Goal: Information Seeking & Learning: Learn about a topic

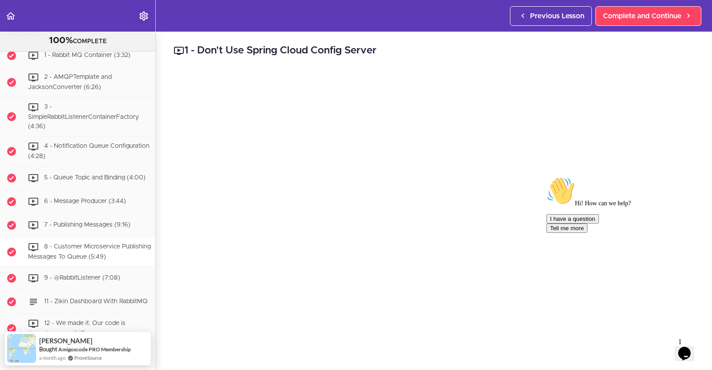
scroll to position [1722, 0]
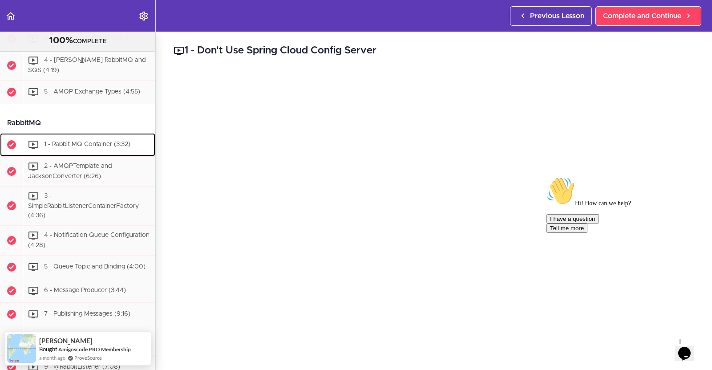
click at [60, 154] on div "1 - Rabbit MQ Container (3:32)" at bounding box center [89, 145] width 132 height 20
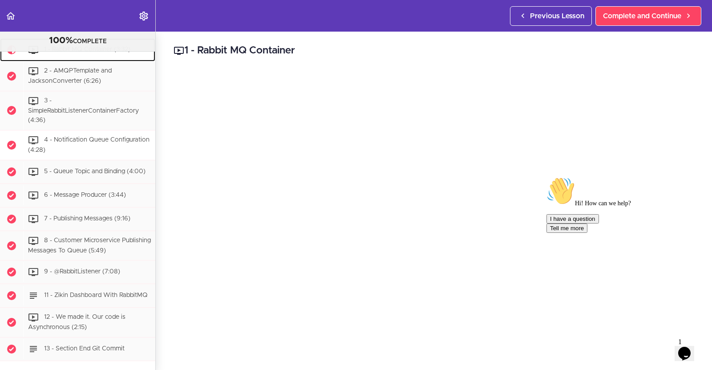
scroll to position [1818, 0]
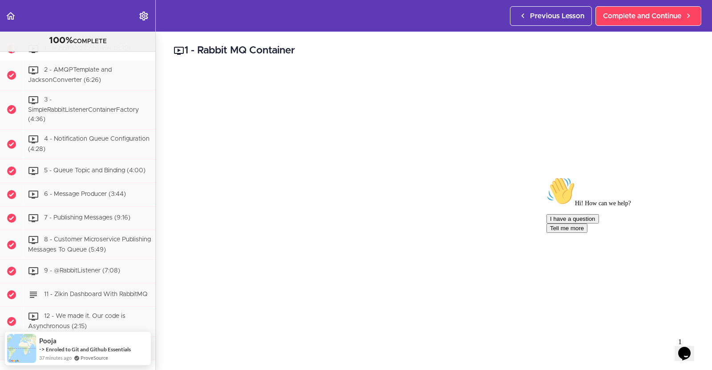
click at [547, 177] on icon "Chat attention grabber" at bounding box center [547, 177] width 0 height 0
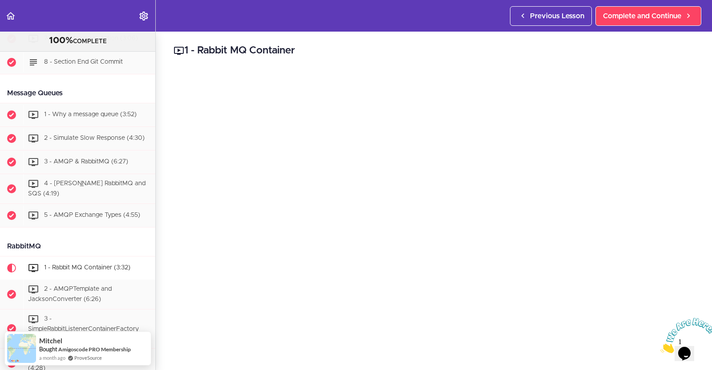
scroll to position [1595, 0]
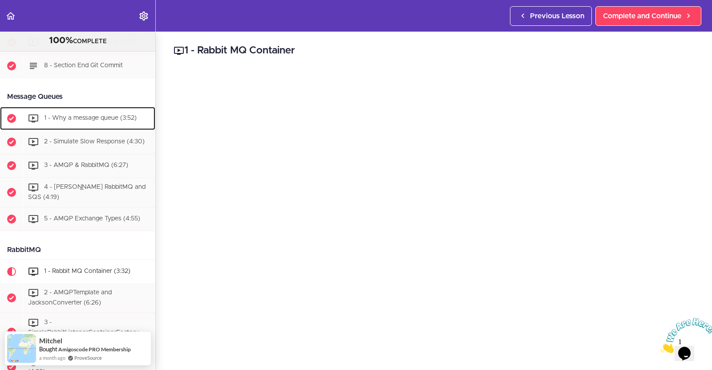
click at [75, 121] on span "1 - Why a message queue (3:52)" at bounding box center [90, 118] width 93 height 6
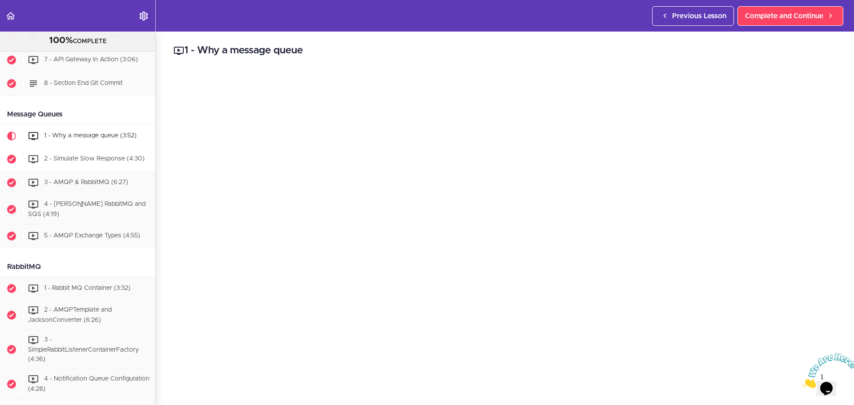
scroll to position [1576, 0]
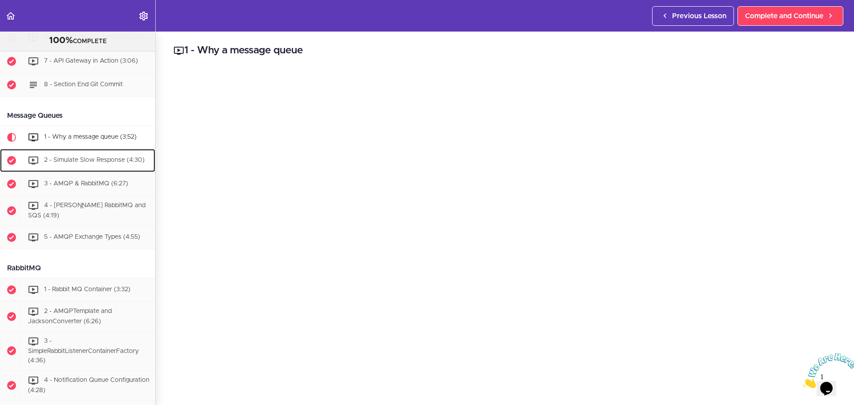
click at [82, 164] on span "2 - Simulate Slow Response (4:30)" at bounding box center [94, 161] width 101 height 6
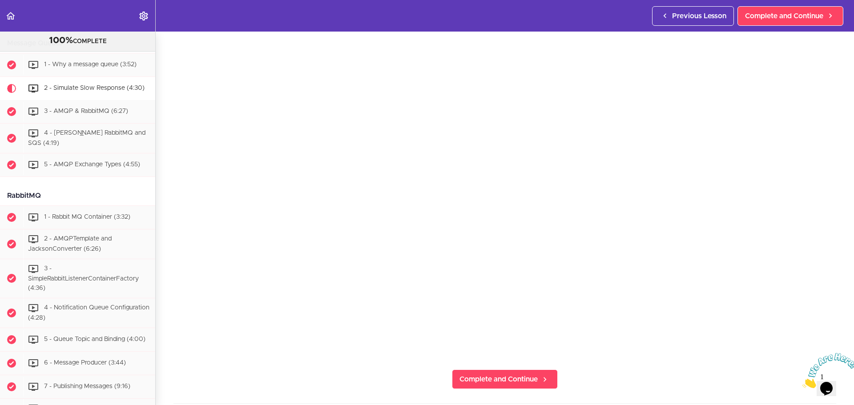
scroll to position [1645, 0]
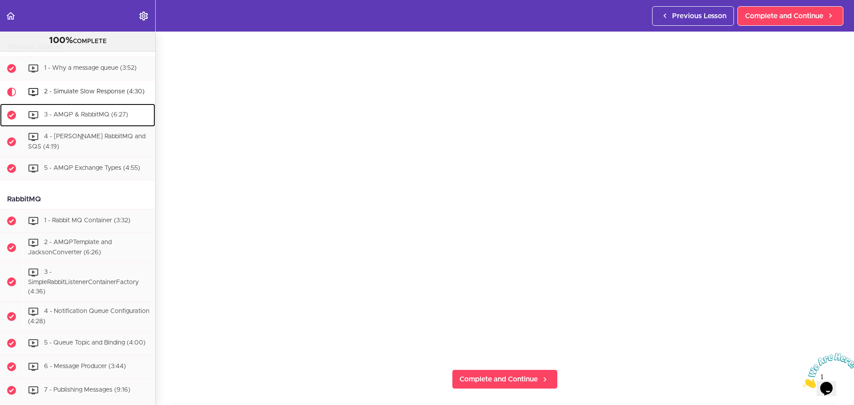
click at [85, 118] on span "3 - AMQP & RabbitMQ (6:27)" at bounding box center [86, 115] width 84 height 6
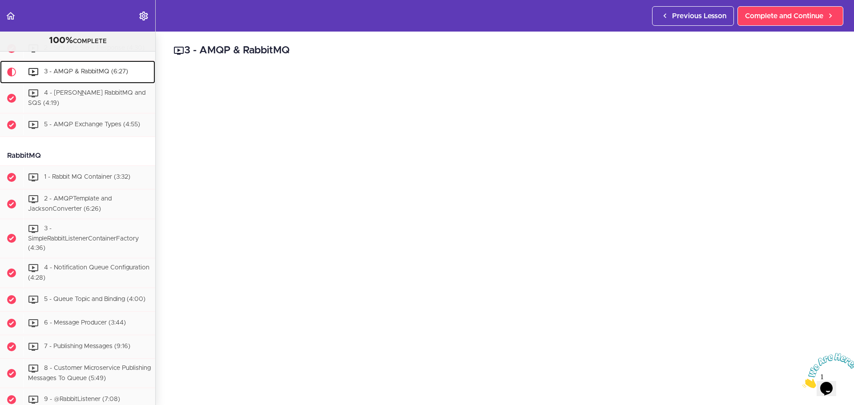
scroll to position [1713, 0]
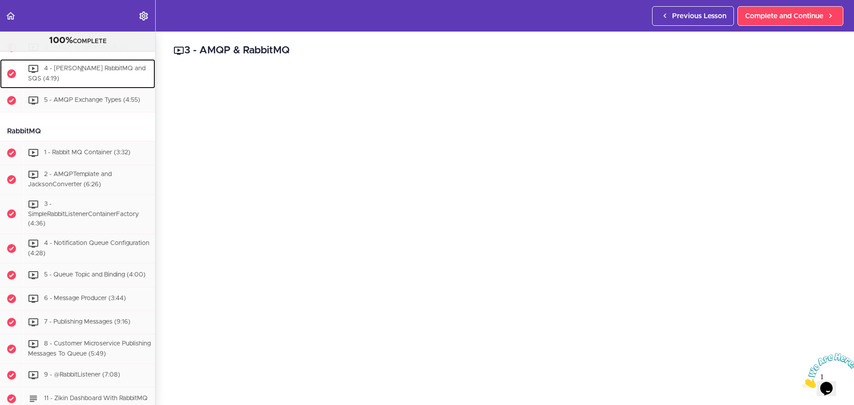
click at [89, 82] on span "4 - [PERSON_NAME] RabbitMQ and SQS (4:19)" at bounding box center [86, 74] width 117 height 16
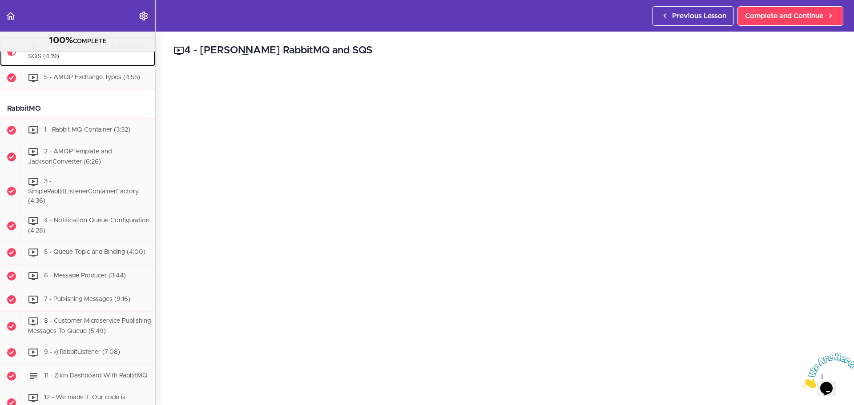
scroll to position [1737, 0]
click at [80, 80] on span "5 - AMQP Exchange Types (4:55)" at bounding box center [92, 76] width 96 height 6
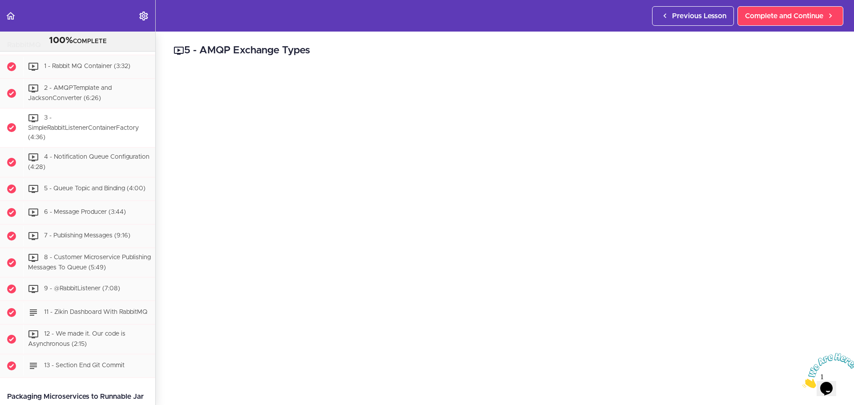
scroll to position [1797, 0]
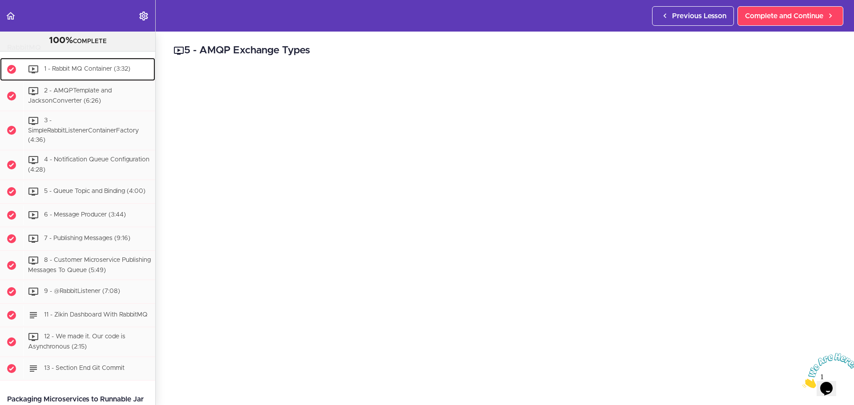
click at [102, 72] on span "1 - Rabbit MQ Container (3:32)" at bounding box center [87, 69] width 86 height 6
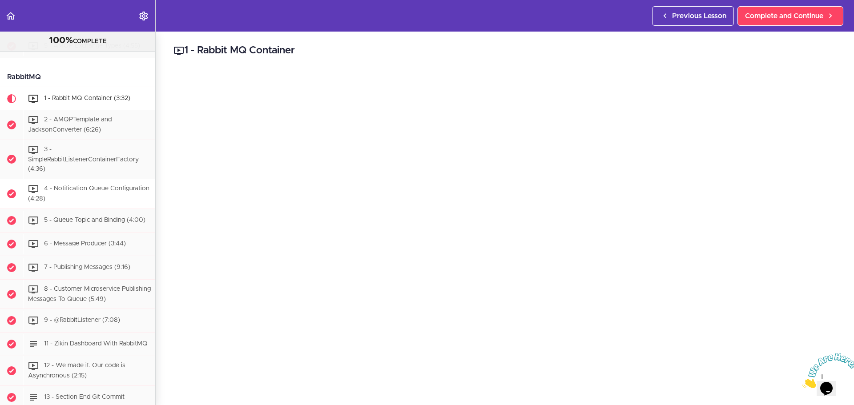
scroll to position [1730, 0]
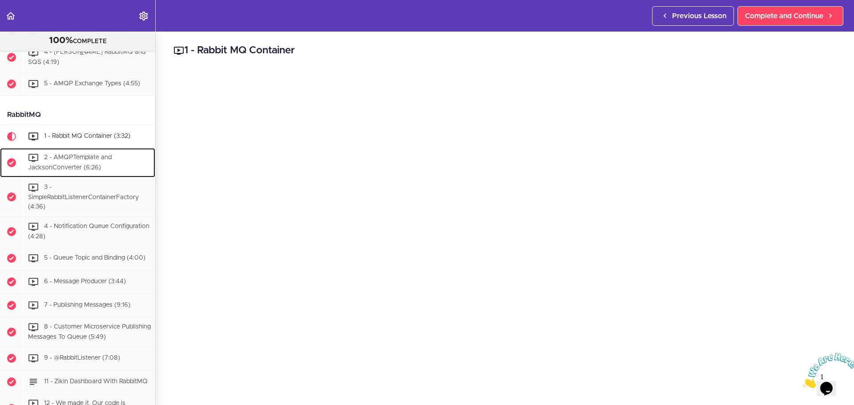
click at [84, 171] on span "2 - AMQPTemplate and JacksonConverter (6:26)" at bounding box center [70, 162] width 84 height 16
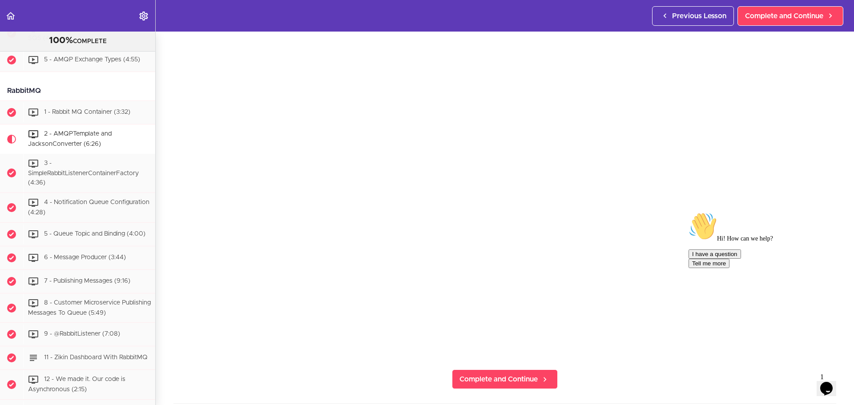
scroll to position [1753, 0]
click at [90, 193] on div "3 - SimpleRabbitListenerContainerFactory (4:36)" at bounding box center [89, 173] width 132 height 39
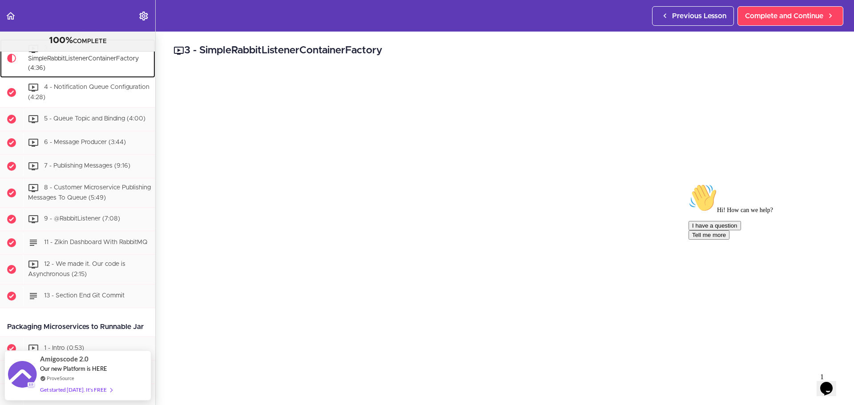
scroll to position [1872, 0]
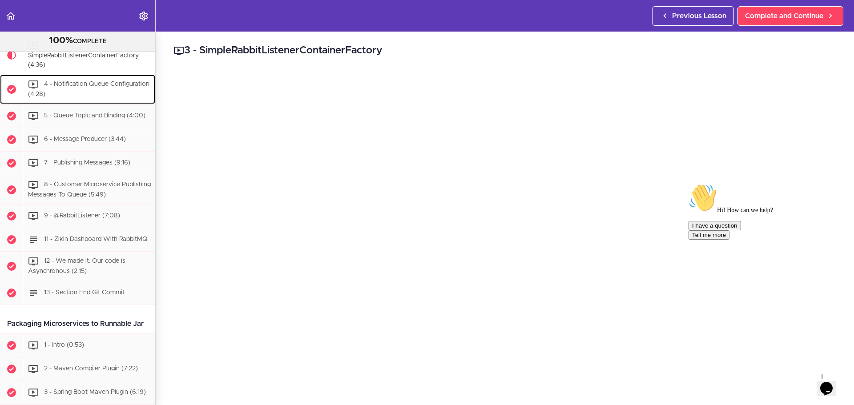
click at [75, 104] on div "4 - Notification Queue Configuration (4:28)" at bounding box center [89, 89] width 132 height 29
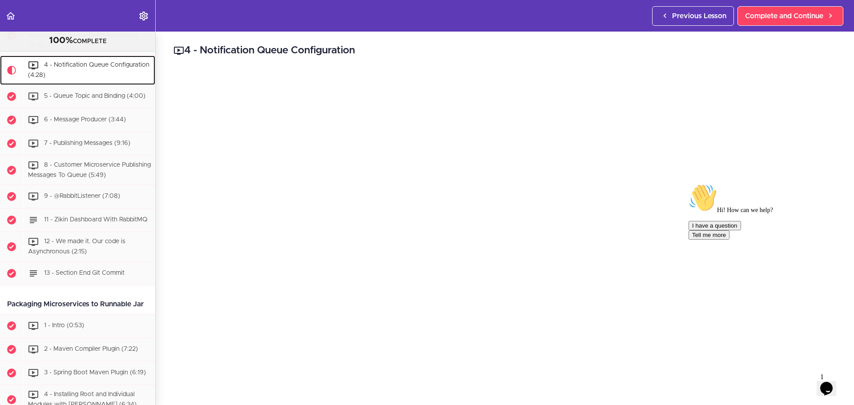
scroll to position [1911, 0]
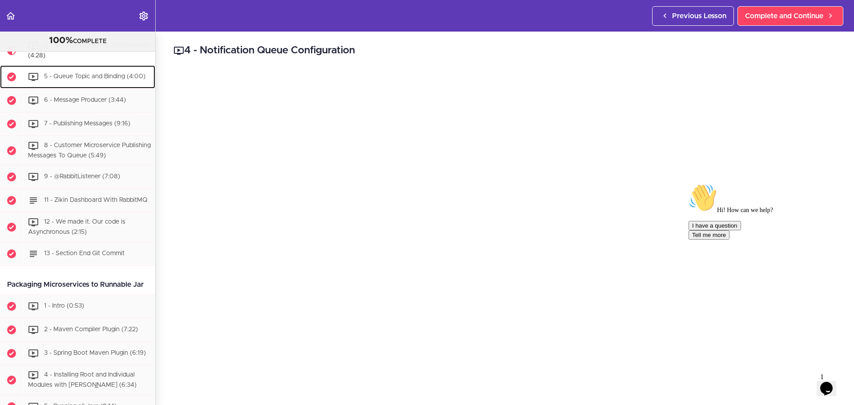
click at [90, 80] on span "5 - Queue Topic and Binding (4:00)" at bounding box center [94, 76] width 101 height 6
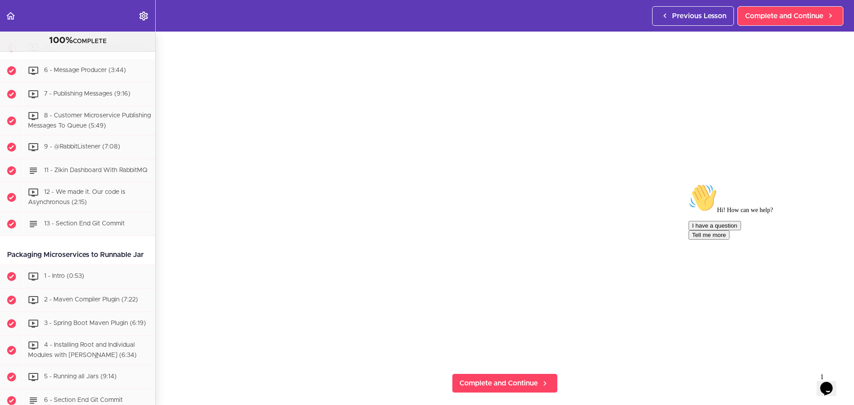
scroll to position [89, 0]
click at [689, 184] on icon "Chat attention grabber" at bounding box center [689, 184] width 0 height 0
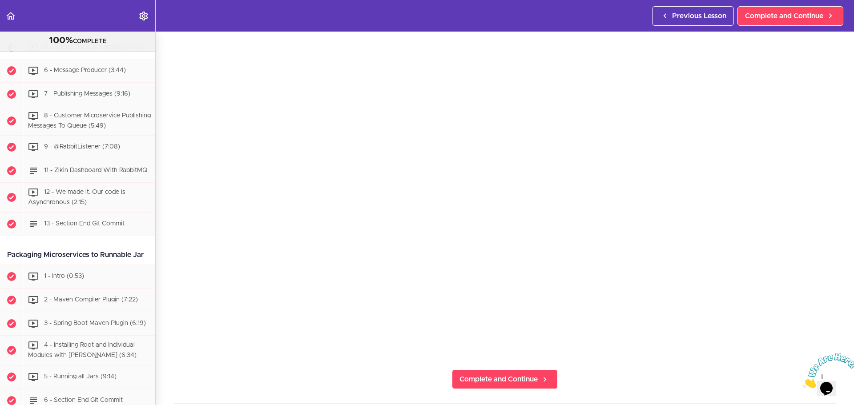
click at [712, 369] on icon "Close" at bounding box center [803, 386] width 0 height 8
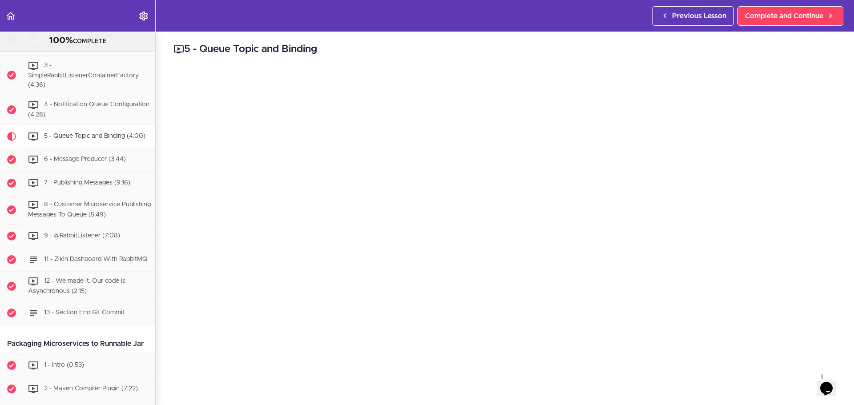
scroll to position [0, 0]
click at [94, 239] on span "9 - @RabbitListener (7:08)" at bounding box center [82, 236] width 76 height 6
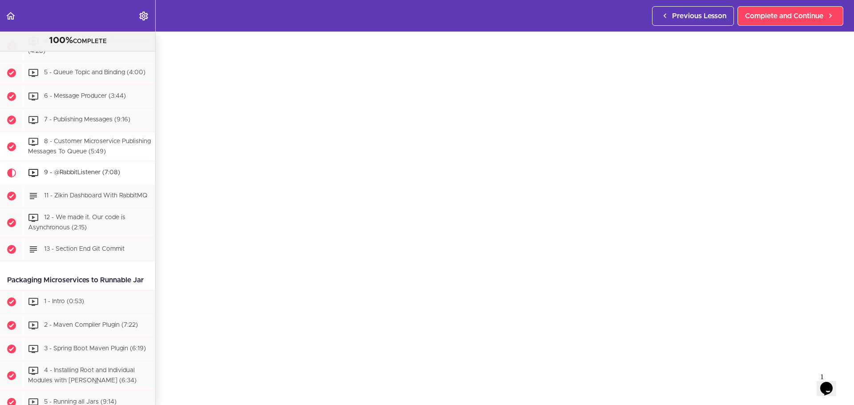
scroll to position [1914, 0]
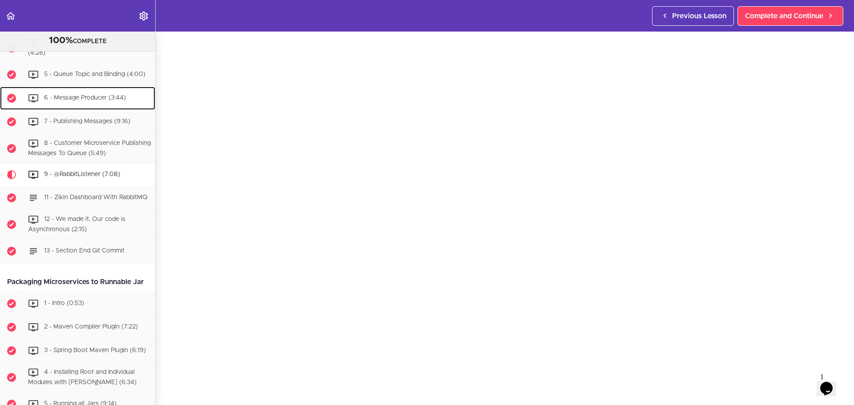
click at [75, 108] on div "6 - Message Producer (3:44)" at bounding box center [89, 99] width 132 height 20
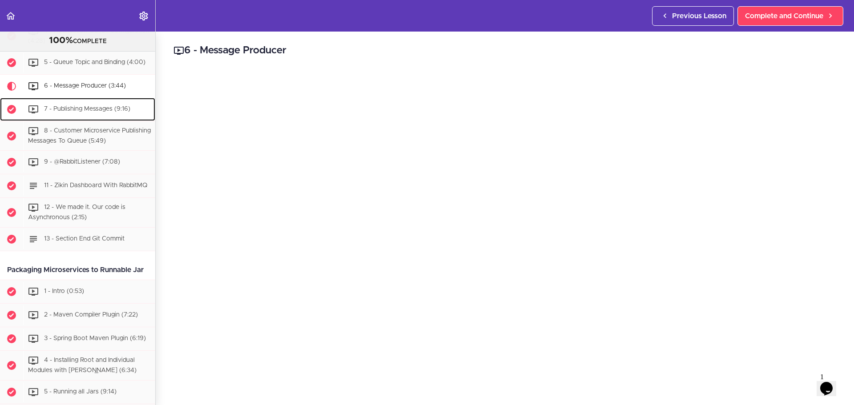
click at [69, 112] on span "7 - Publishing Messages (9:16)" at bounding box center [87, 109] width 86 height 6
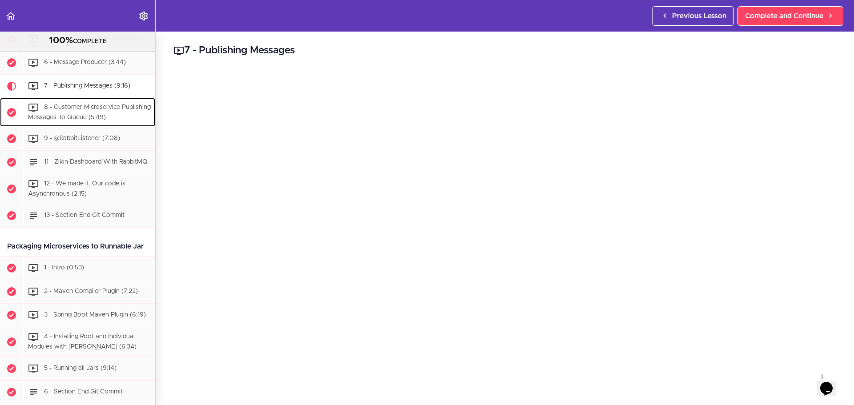
click at [85, 127] on div "8 - Customer Microservice Publishing Messages To Queue (5:49)" at bounding box center [89, 112] width 132 height 29
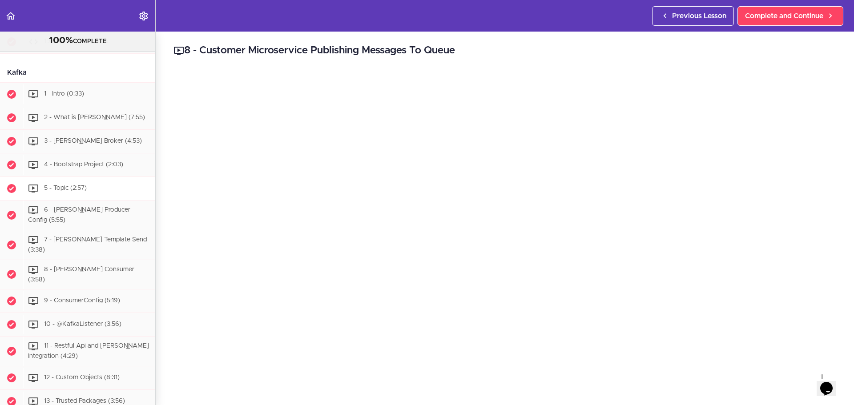
scroll to position [4243, 0]
click at [88, 105] on div "1 - Intro (0:33)" at bounding box center [89, 96] width 132 height 20
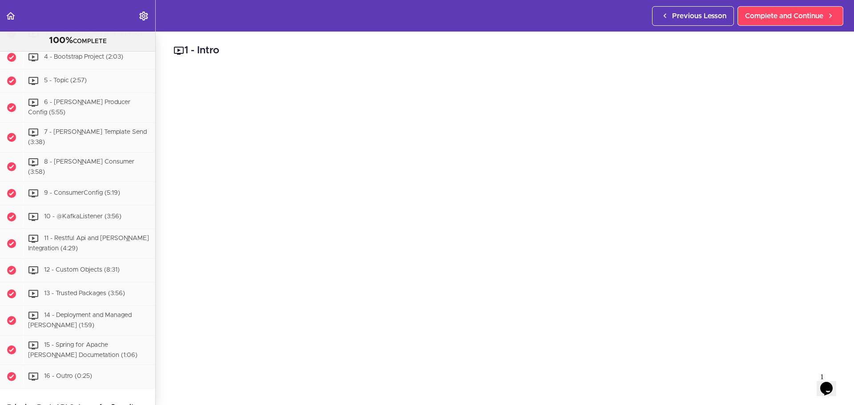
scroll to position [4353, 0]
click at [83, 12] on span "2 - What is [PERSON_NAME] (7:55)" at bounding box center [94, 9] width 101 height 6
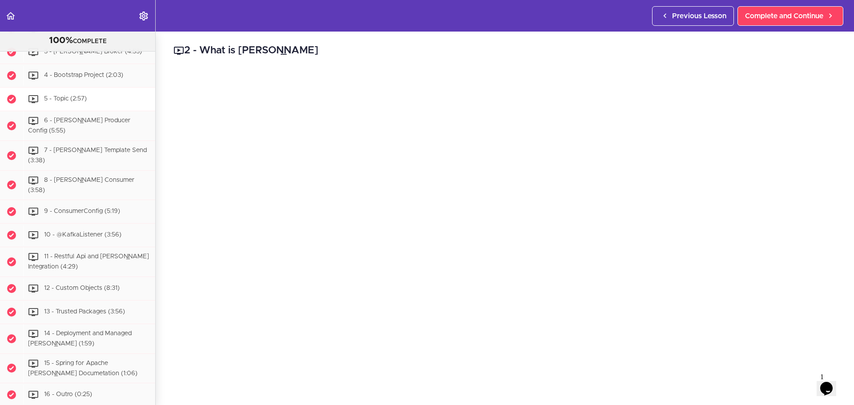
scroll to position [4332, 0]
click at [83, 57] on span "3 - [PERSON_NAME] Broker (4:53)" at bounding box center [93, 54] width 98 height 6
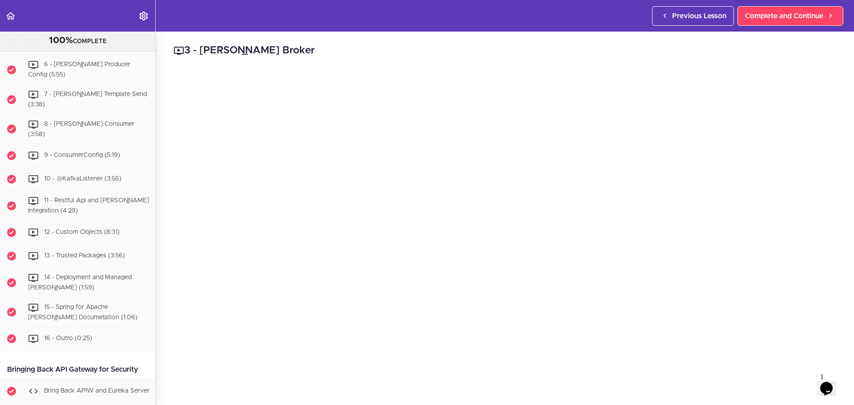
scroll to position [4400, 0]
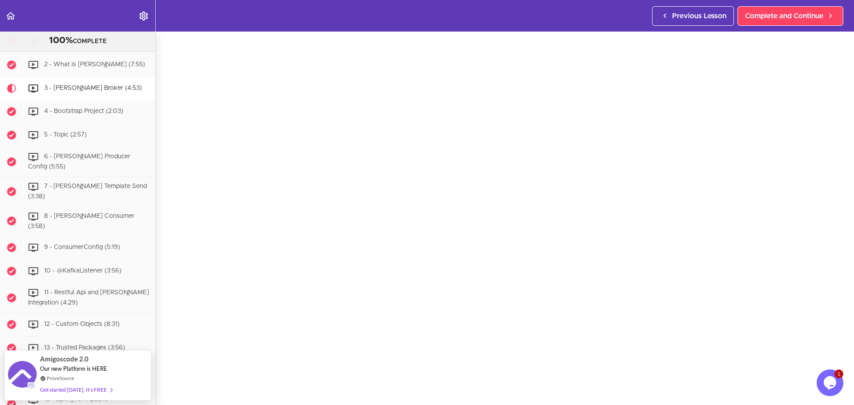
scroll to position [89, 0]
click at [829, 383] on icon "$i18n('chat', 'chat_widget')" at bounding box center [830, 382] width 12 height 13
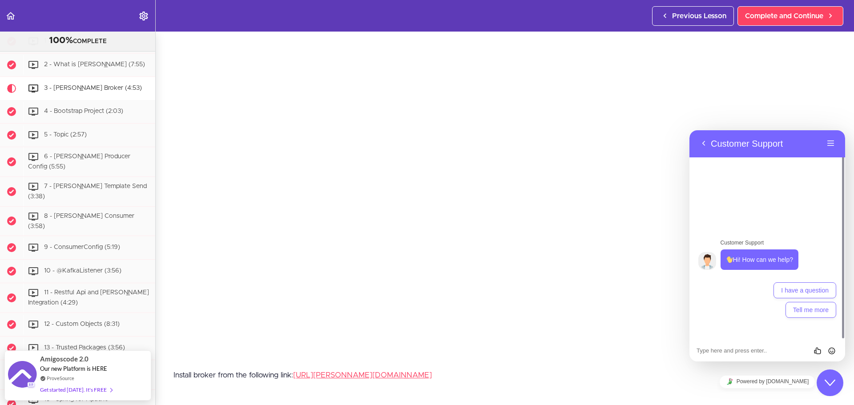
click at [829, 381] on icon "Close Chat This icon closes the chat window." at bounding box center [830, 383] width 11 height 11
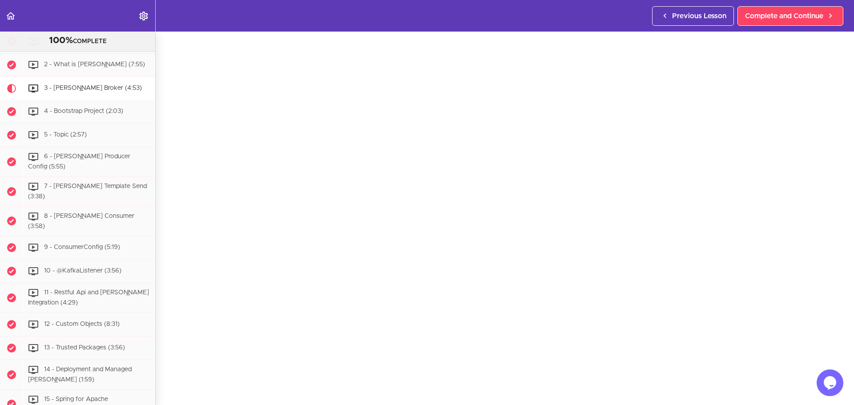
scroll to position [45, 0]
